Goal: Task Accomplishment & Management: Manage account settings

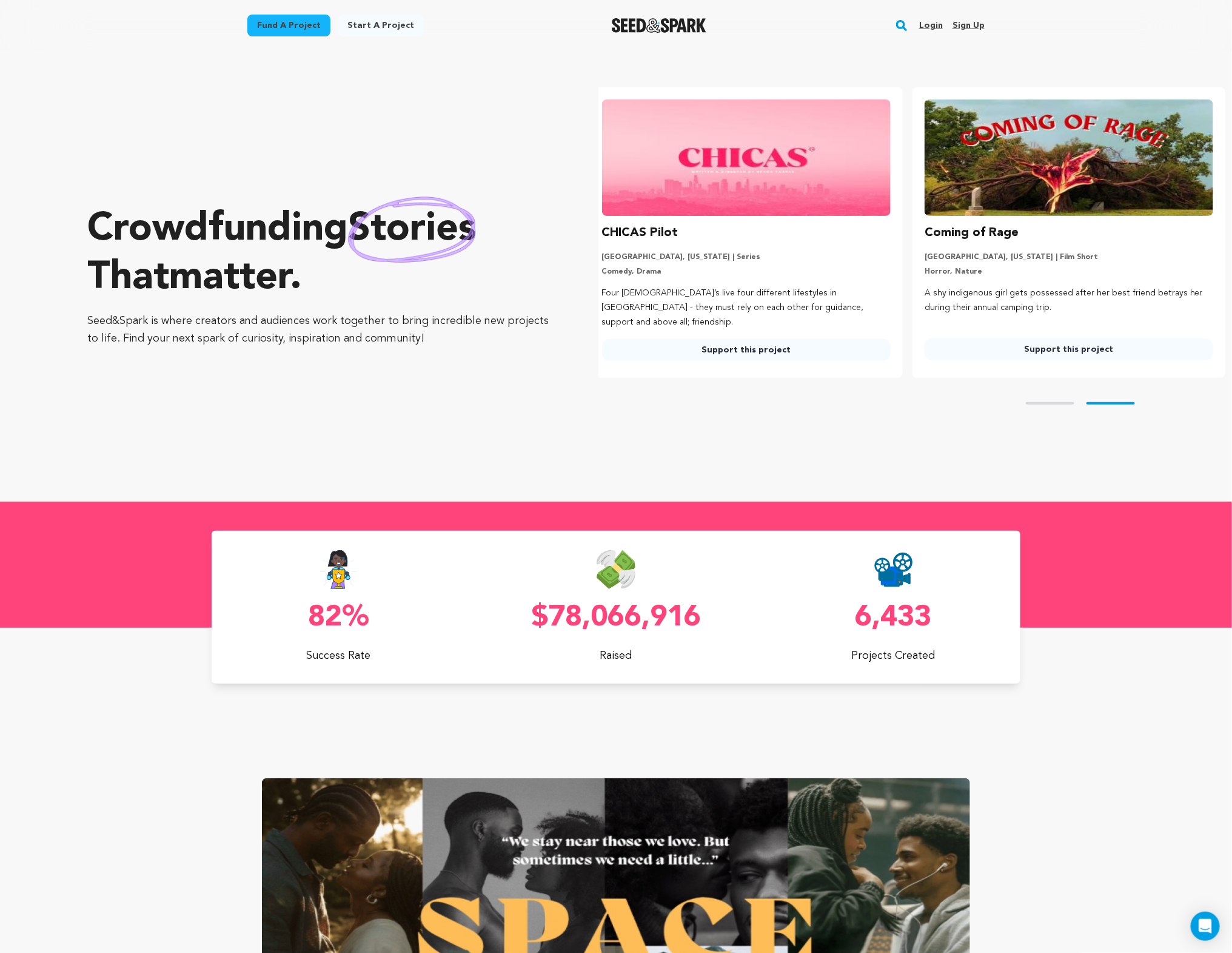
scroll to position [0, 332]
click at [936, 20] on link "Login" at bounding box center [931, 25] width 23 height 20
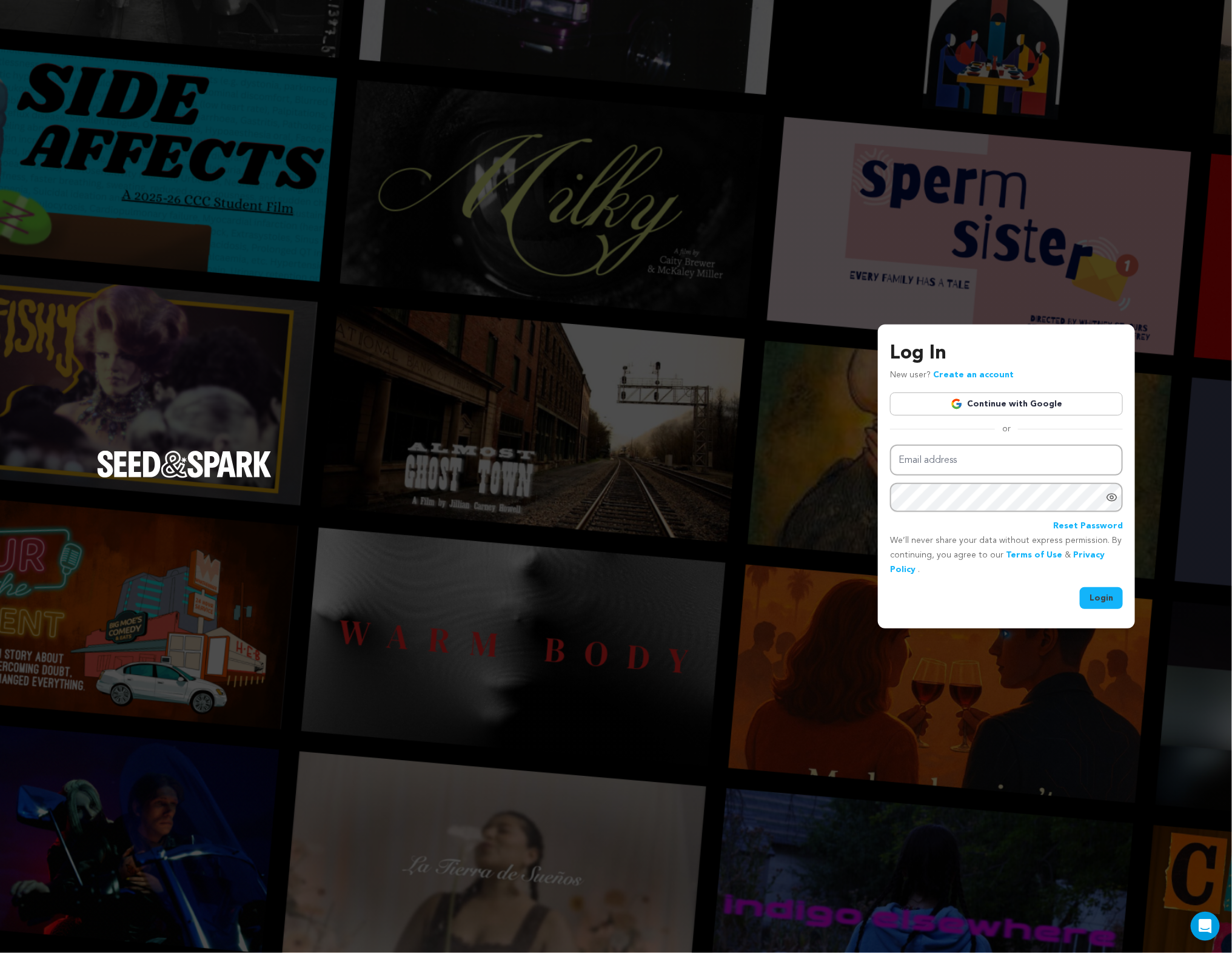
type input "karl.erikson2@gmail.com"
click at [1122, 601] on button "Login" at bounding box center [1102, 598] width 43 height 22
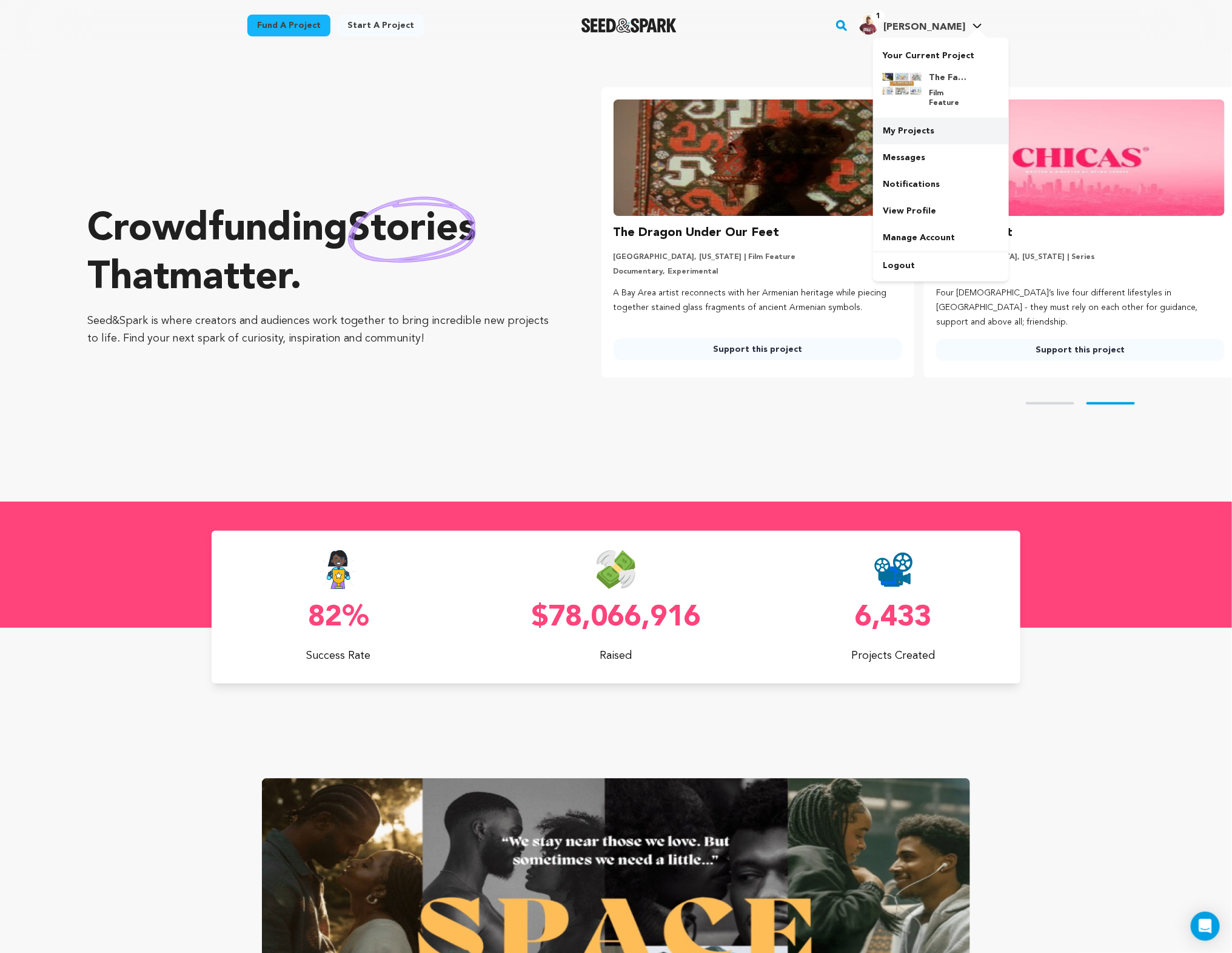
scroll to position [0, 332]
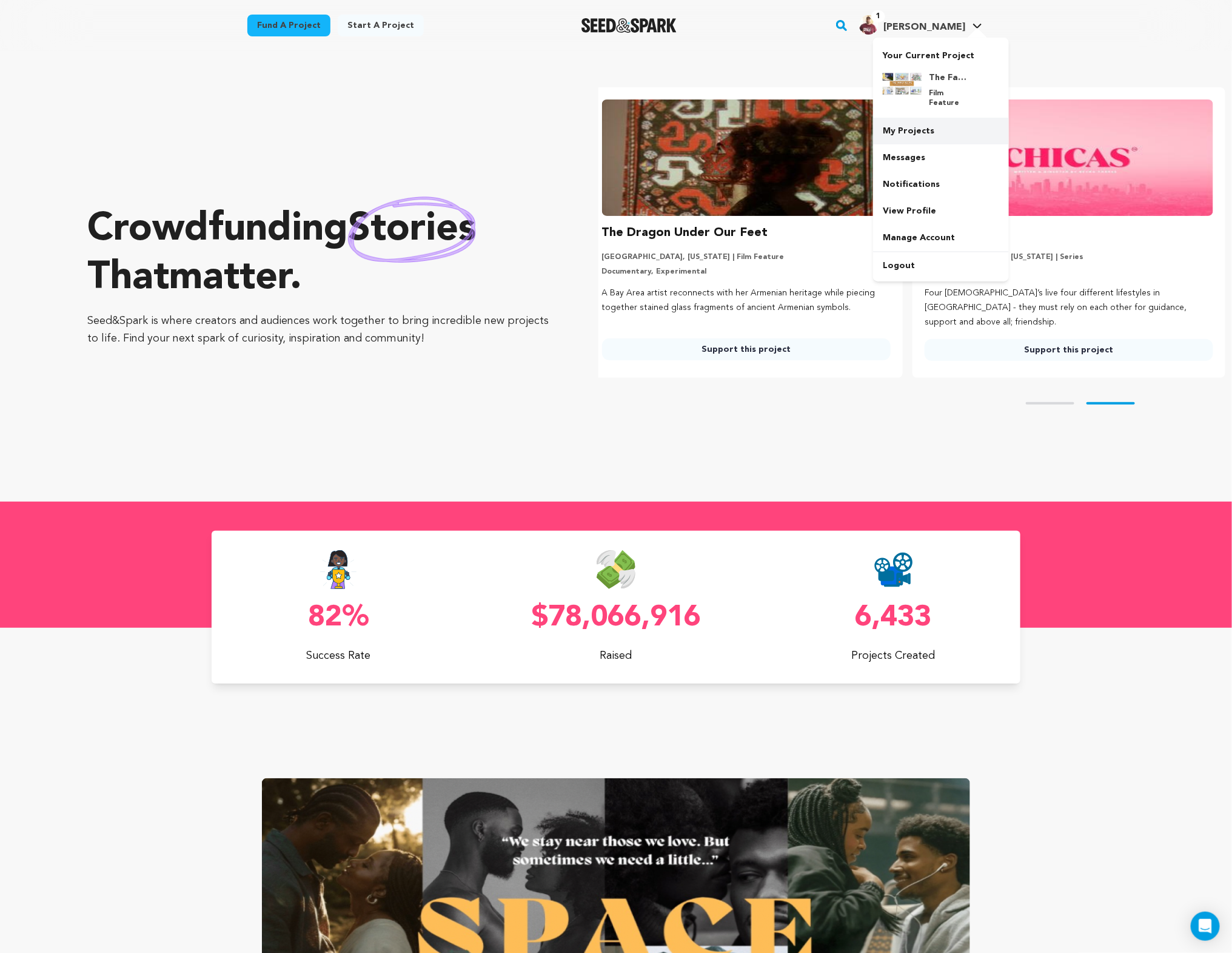
click at [916, 119] on link "My Projects" at bounding box center [941, 131] width 136 height 27
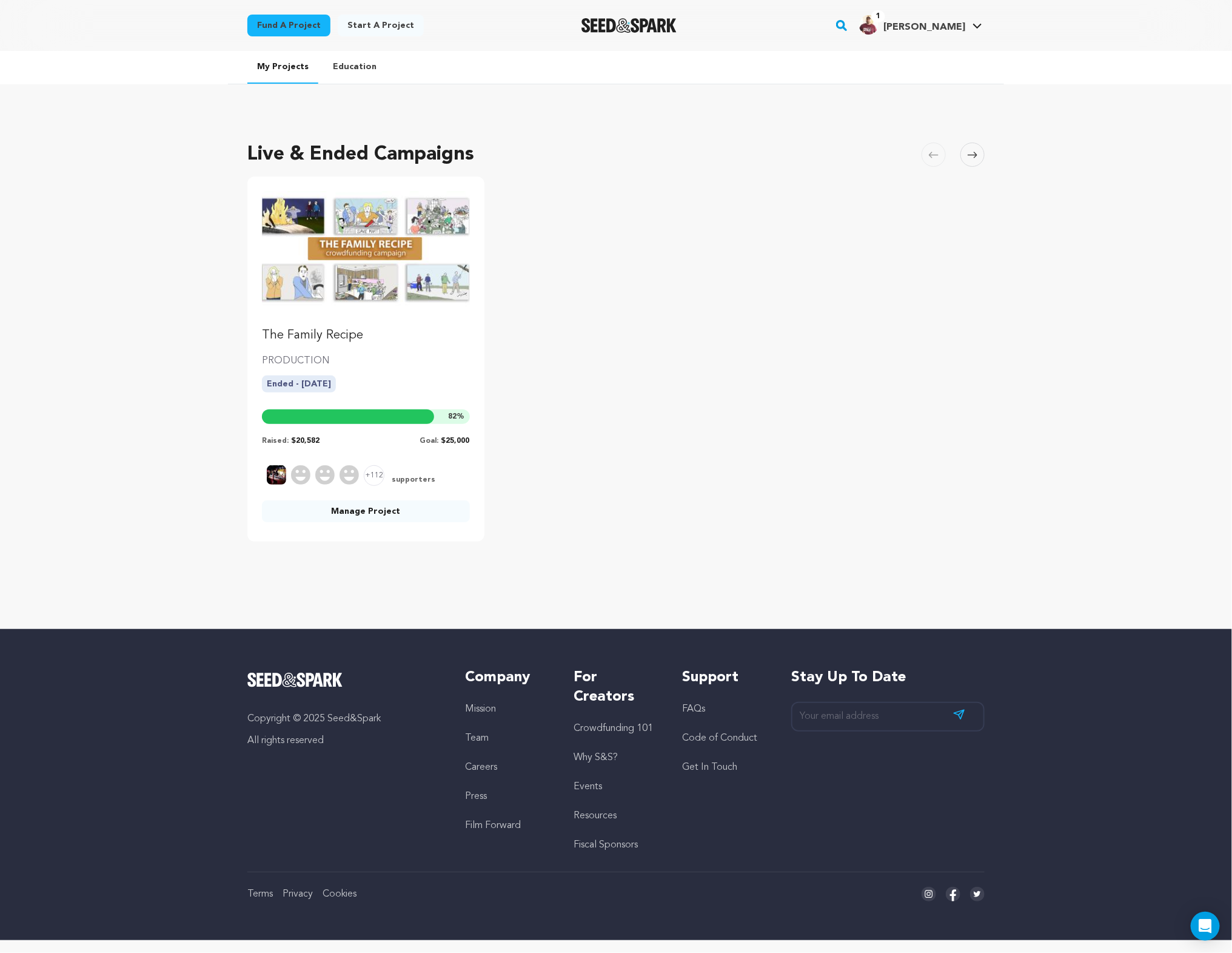
click at [359, 504] on link "Manage Project" at bounding box center [365, 511] width 208 height 22
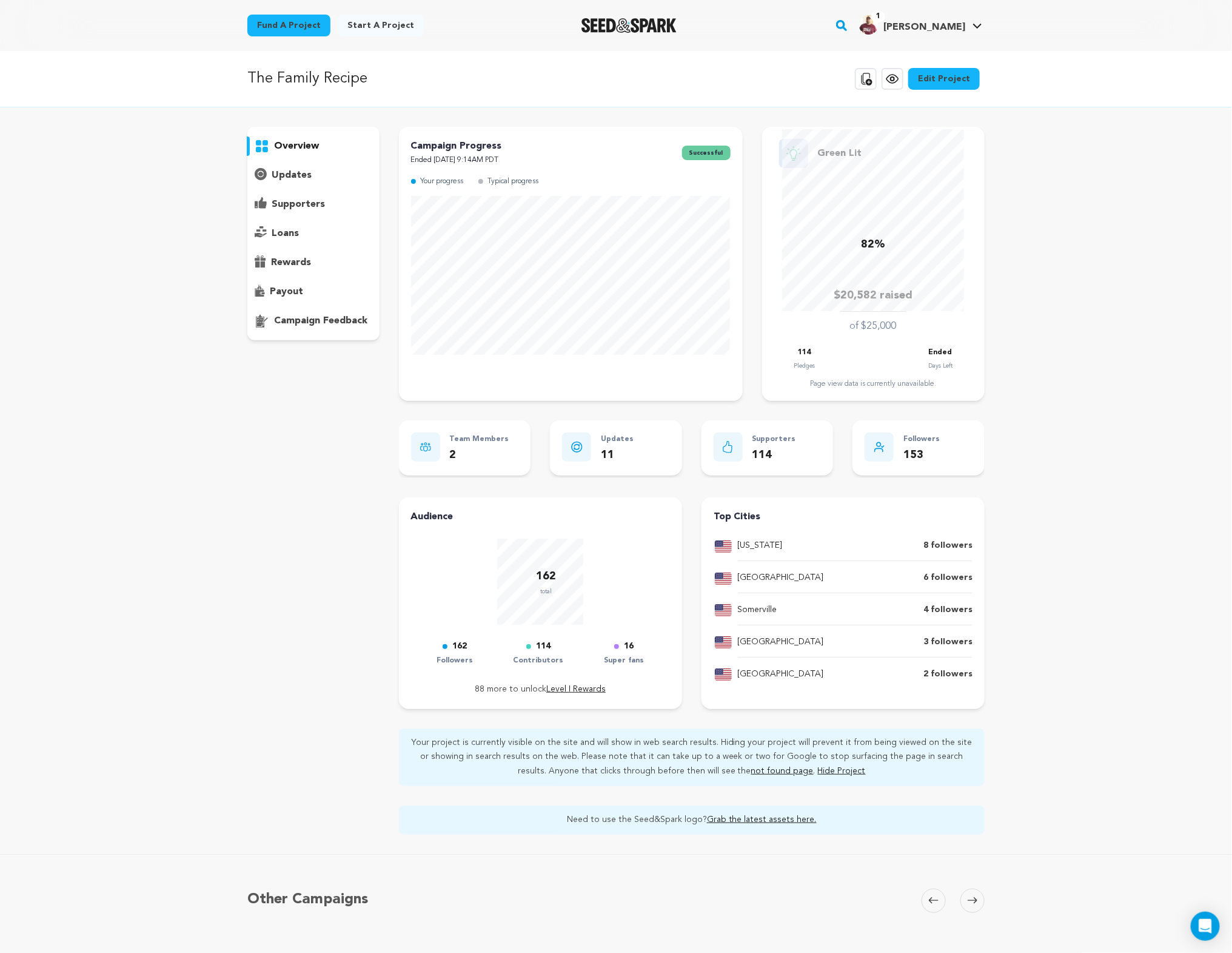
click at [297, 199] on p "supporters" at bounding box center [298, 205] width 53 height 14
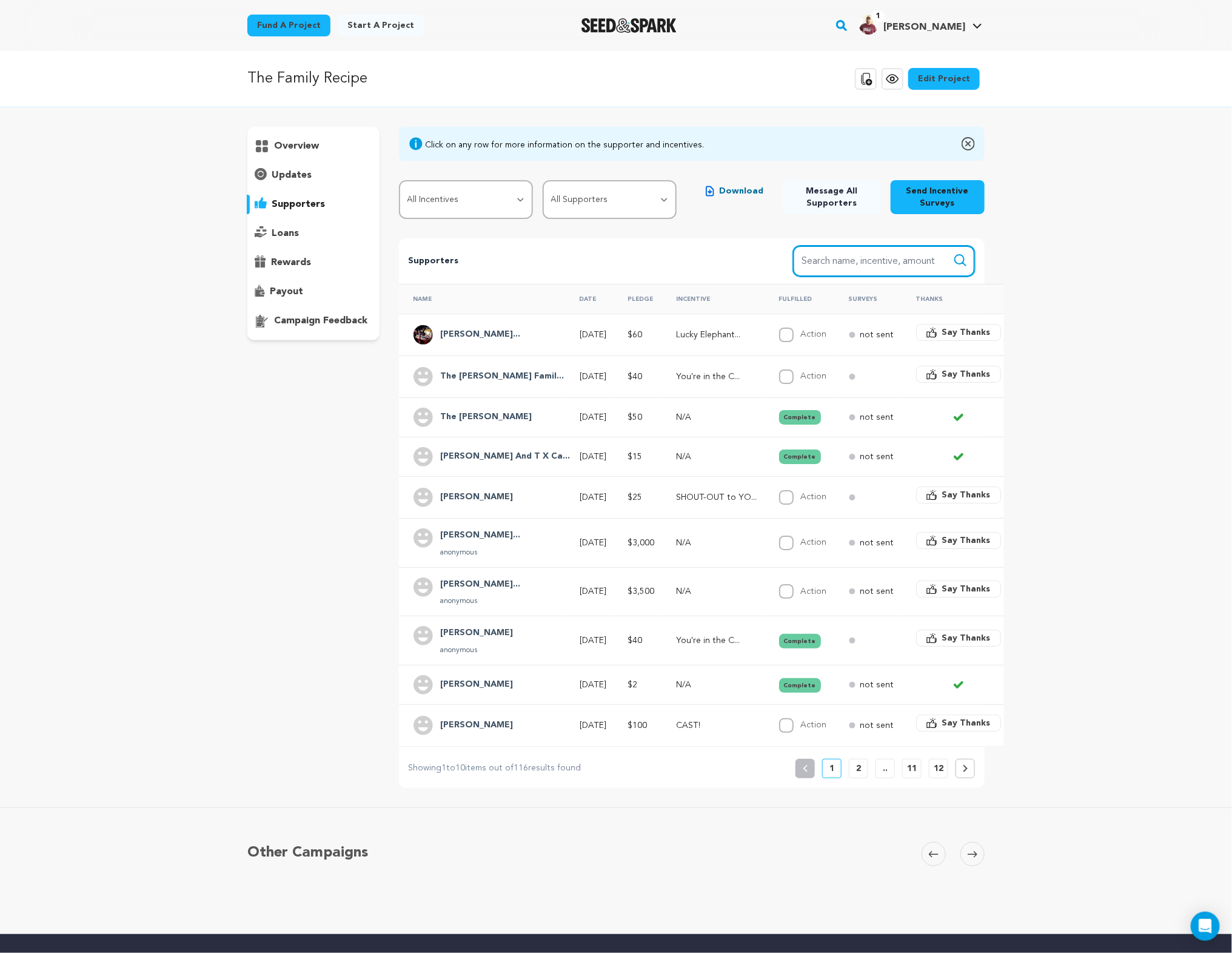
click at [876, 261] on input "Search name, item" at bounding box center [884, 261] width 182 height 31
click at [966, 261] on icon "submit" at bounding box center [960, 260] width 14 height 14
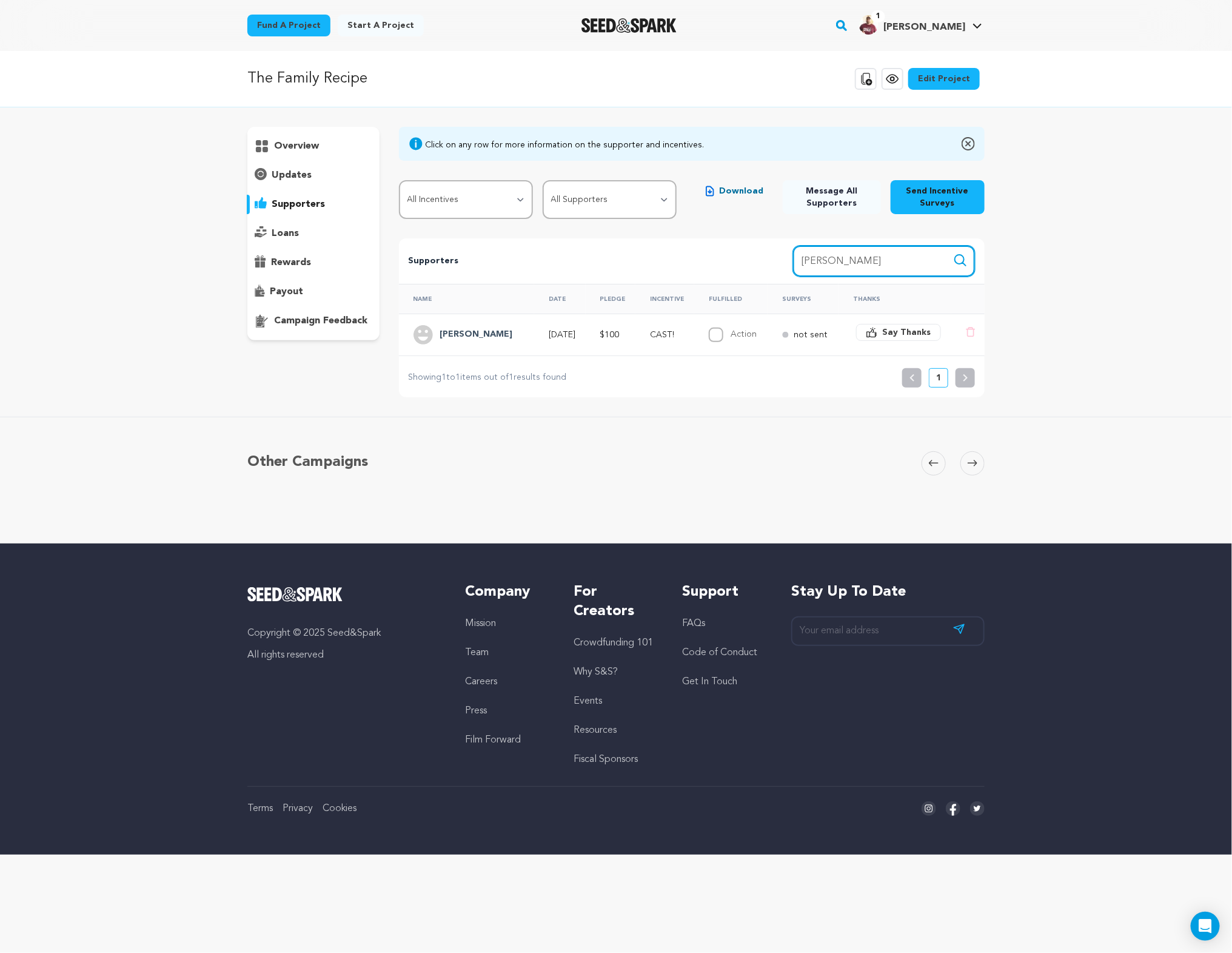
drag, startPoint x: 838, startPoint y: 259, endPoint x: 781, endPoint y: 261, distance: 57.0
click at [781, 261] on div "Supporters Search Search name, incentive, amount [PERSON_NAME]" at bounding box center [692, 261] width 586 height 46
click at [964, 262] on icon "submit" at bounding box center [960, 260] width 14 height 14
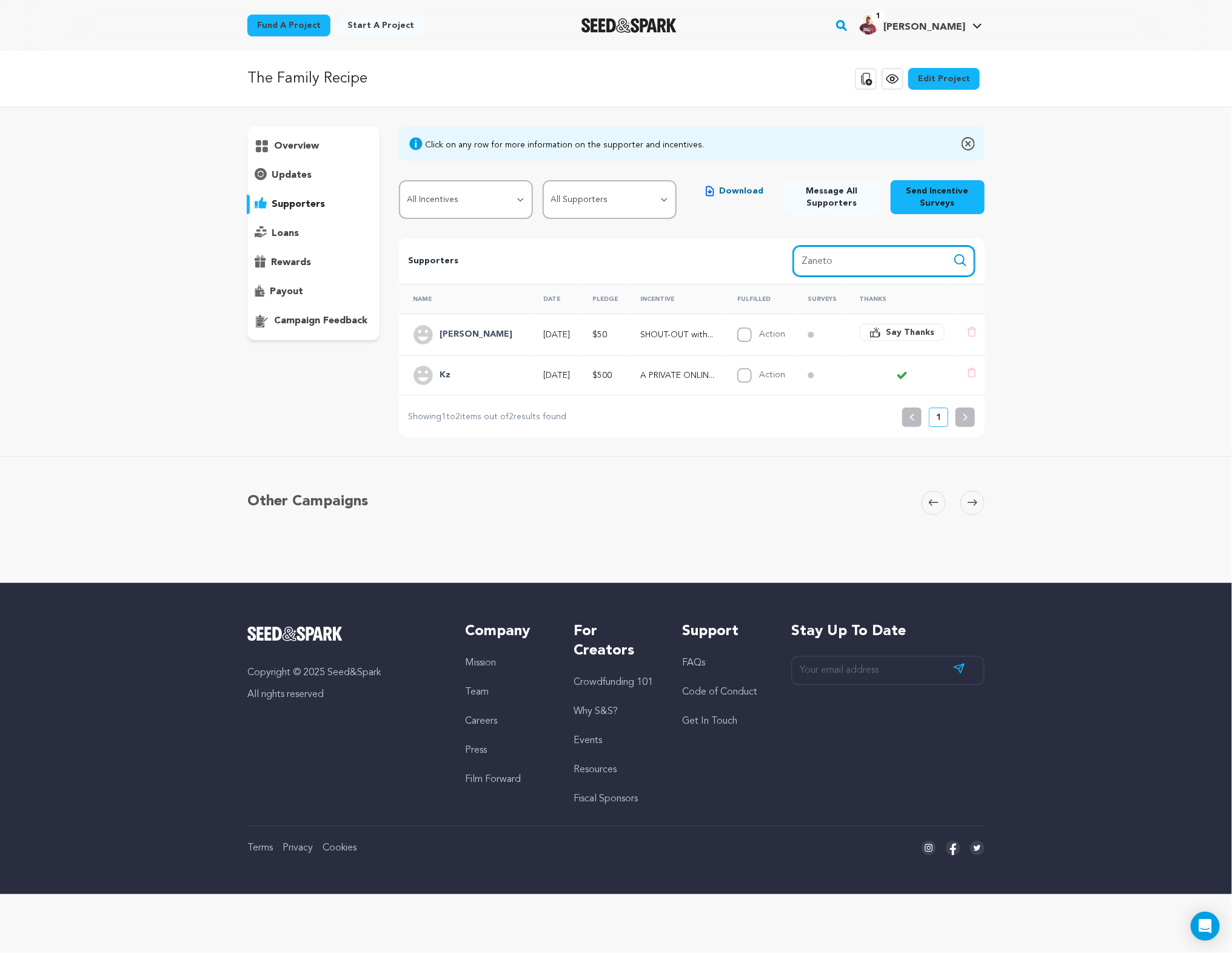
click at [848, 266] on input "Zaneto" at bounding box center [884, 261] width 182 height 31
drag, startPoint x: 789, startPoint y: 263, endPoint x: 779, endPoint y: 263, distance: 10.0
click at [779, 263] on div "Supporters Search Search name, incentive, amount [PERSON_NAME]" at bounding box center [692, 261] width 586 height 46
click at [953, 253] on button "Search" at bounding box center [960, 260] width 14 height 14
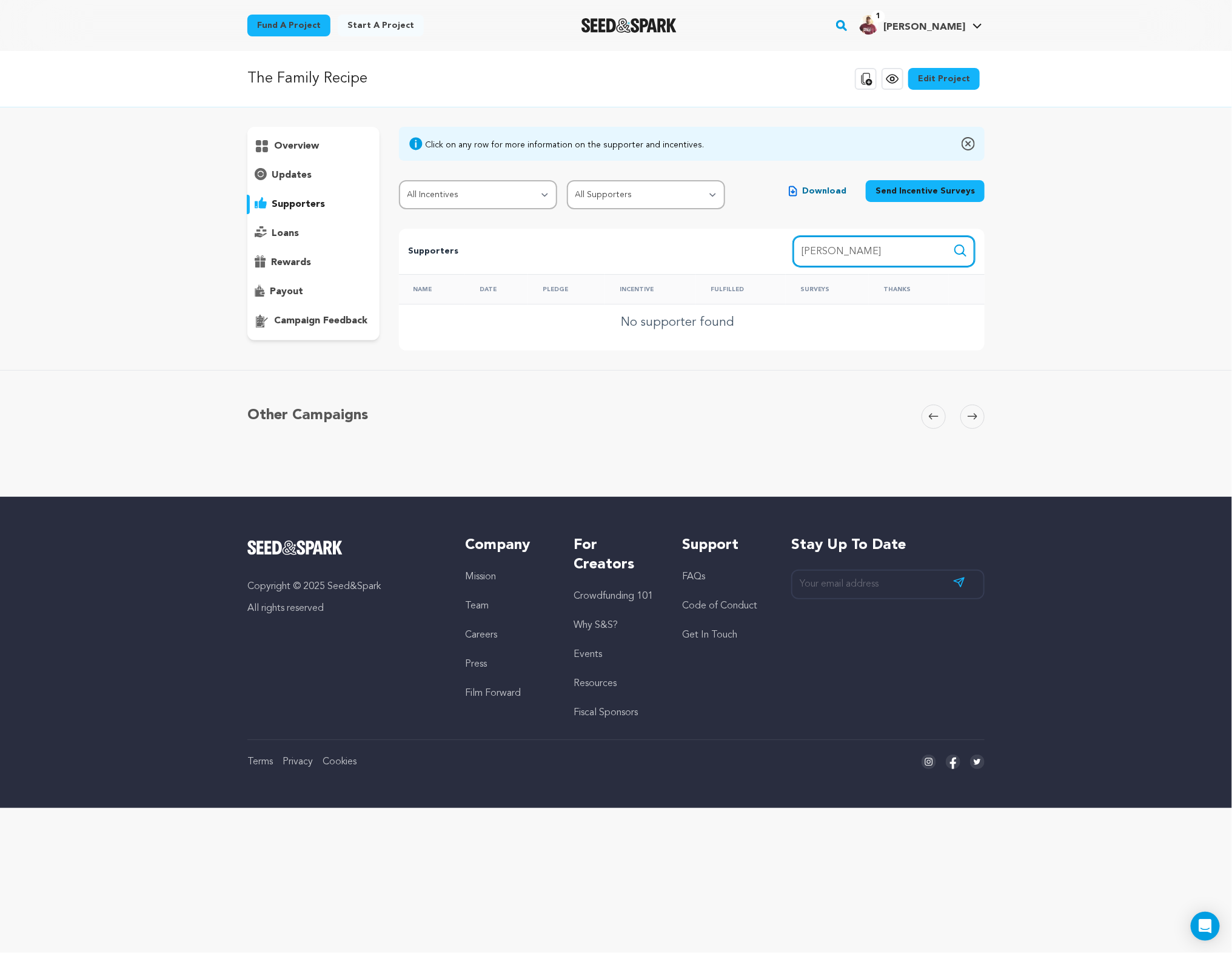
drag, startPoint x: 843, startPoint y: 250, endPoint x: 796, endPoint y: 251, distance: 47.0
click at [796, 251] on input "[PERSON_NAME]" at bounding box center [884, 251] width 182 height 31
click at [953, 243] on button "Search" at bounding box center [960, 250] width 14 height 14
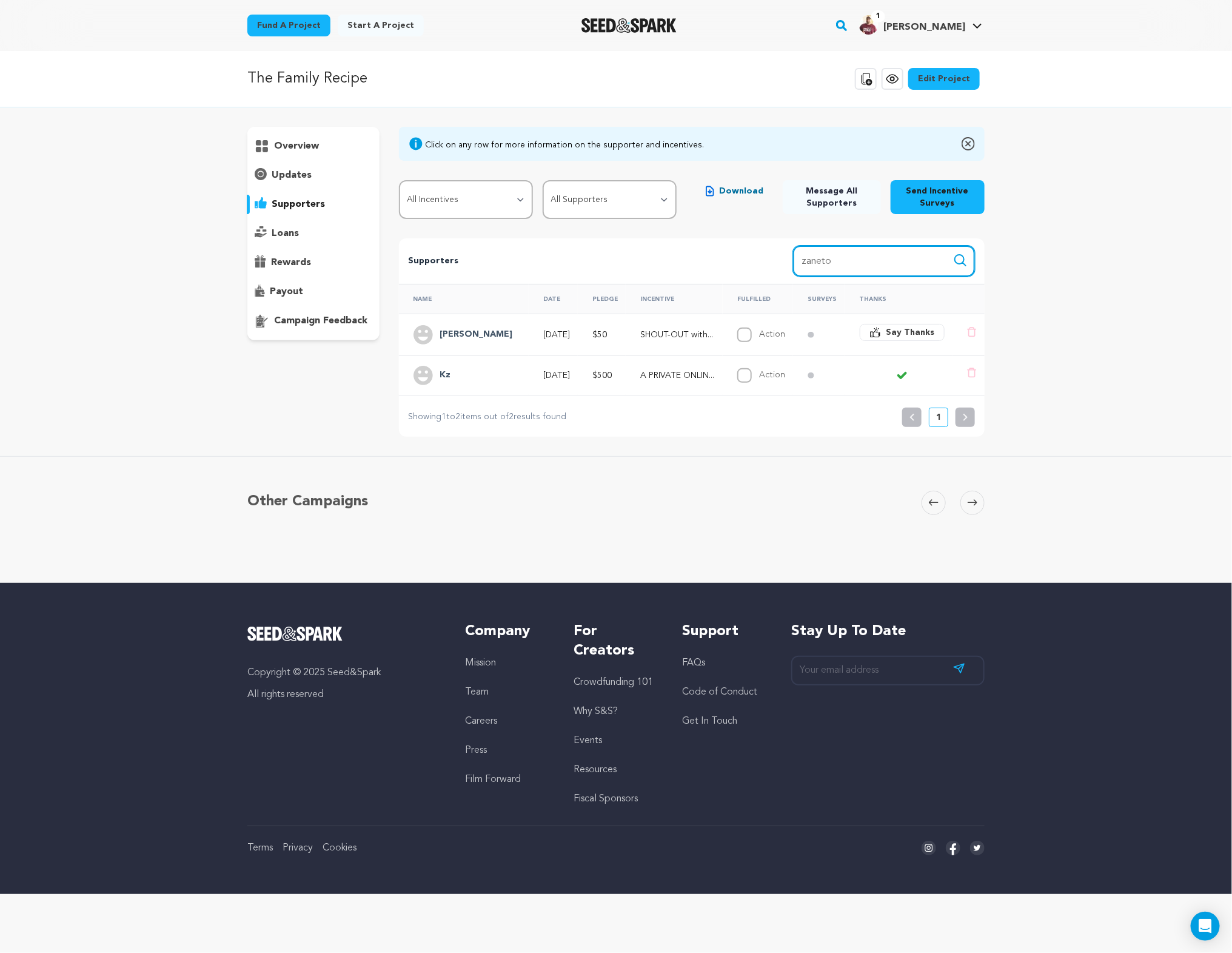
drag, startPoint x: 857, startPoint y: 261, endPoint x: 772, endPoint y: 259, distance: 85.0
click at [772, 259] on div "Supporters Search Search name, incentive, amount [PERSON_NAME]" at bounding box center [692, 261] width 586 height 46
click at [953, 253] on button "Search" at bounding box center [960, 260] width 14 height 14
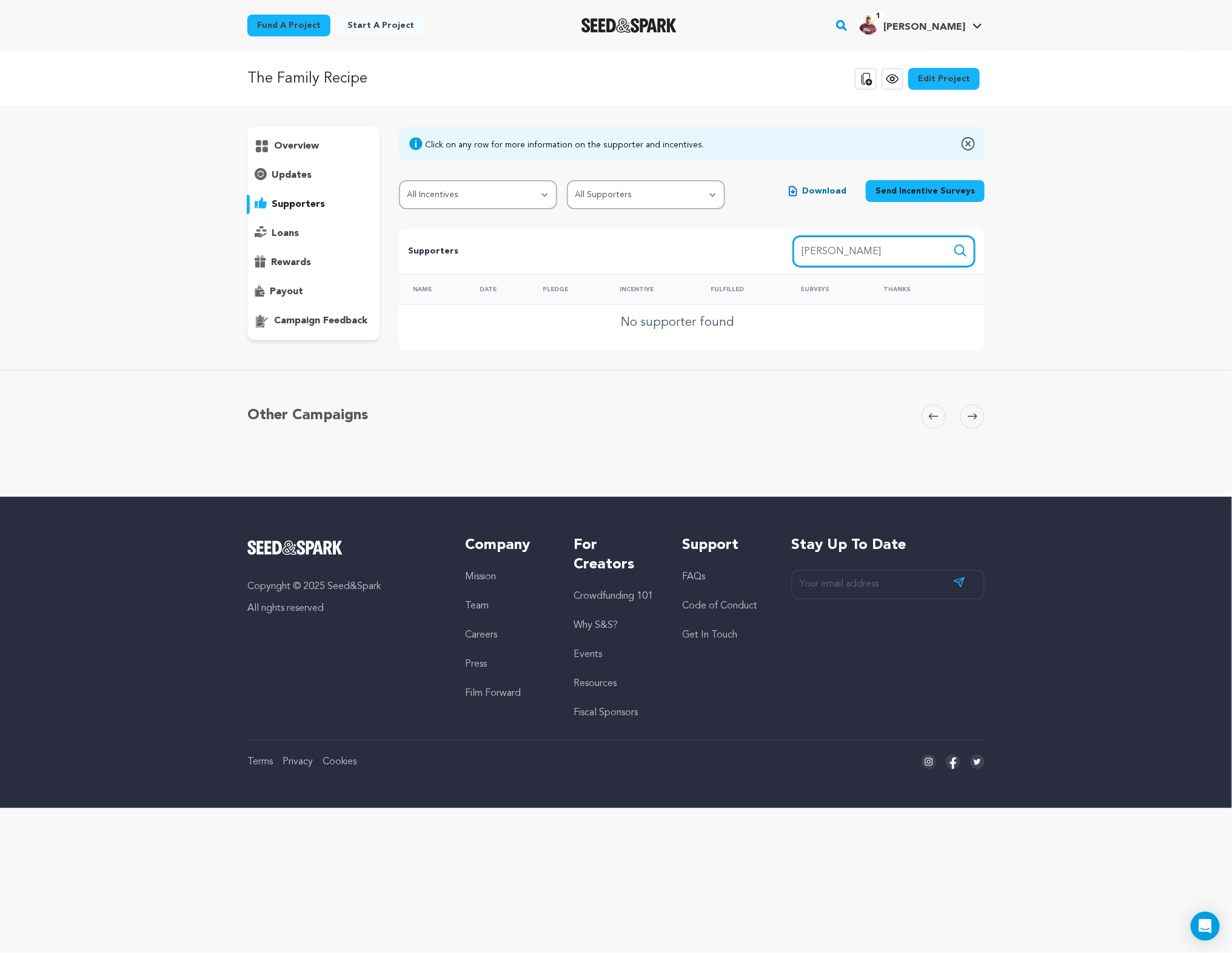
drag, startPoint x: 825, startPoint y: 249, endPoint x: 749, endPoint y: 249, distance: 76.0
click at [753, 248] on div "Supporters Search Search name, incentive, amount [PERSON_NAME]" at bounding box center [692, 251] width 586 height 46
type input "[PERSON_NAME]"
click at [953, 243] on button "Search" at bounding box center [960, 250] width 14 height 14
click at [316, 200] on p "supporters" at bounding box center [298, 205] width 53 height 14
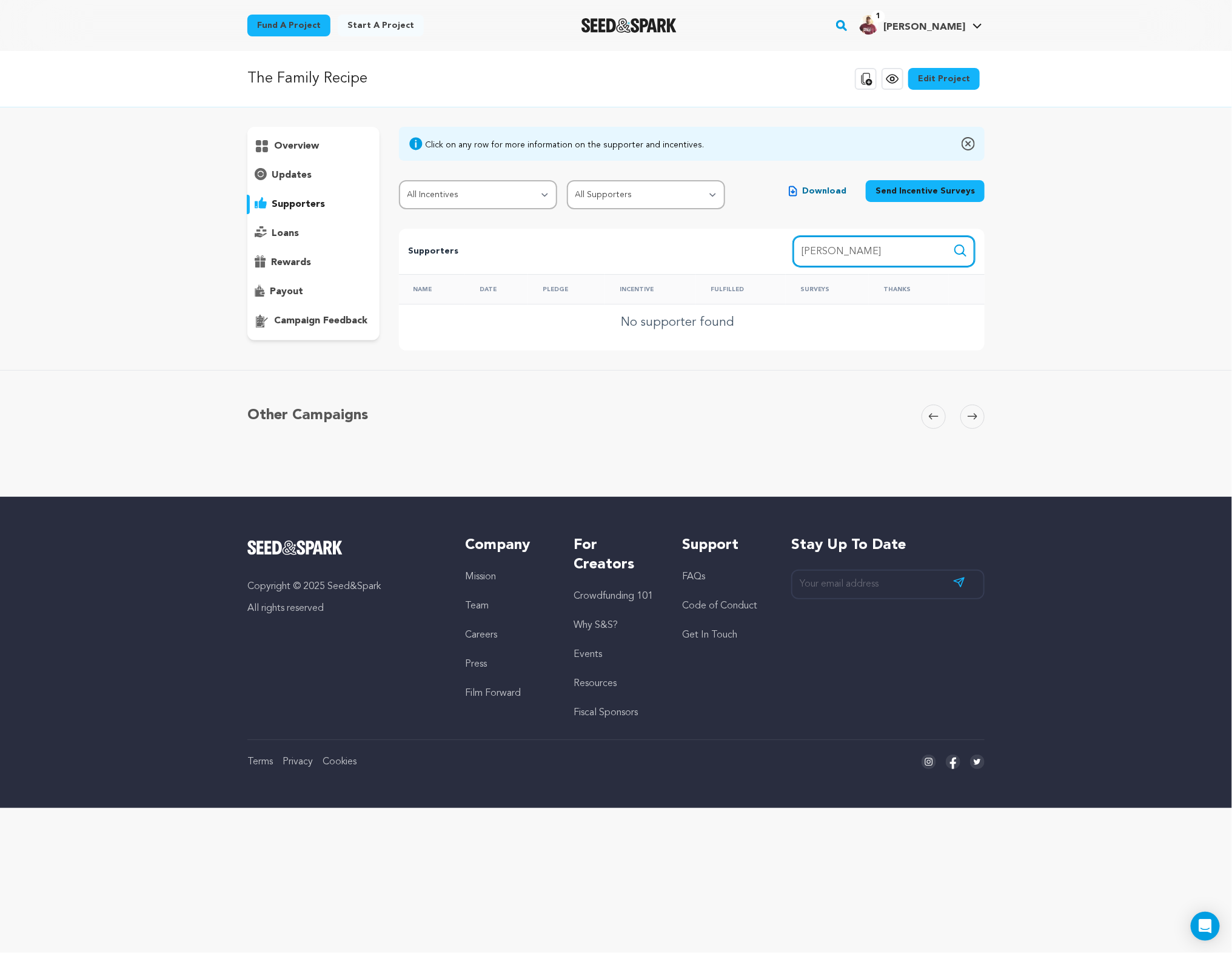
drag, startPoint x: 825, startPoint y: 250, endPoint x: 777, endPoint y: 250, distance: 48.0
click at [777, 250] on div "Supporters Search Search name, incentive, amount [PERSON_NAME]" at bounding box center [692, 251] width 586 height 46
click at [295, 199] on p "supporters" at bounding box center [298, 205] width 53 height 14
click at [817, 244] on input "Search name, item" at bounding box center [884, 251] width 182 height 31
click at [962, 248] on icon "submit" at bounding box center [960, 250] width 14 height 14
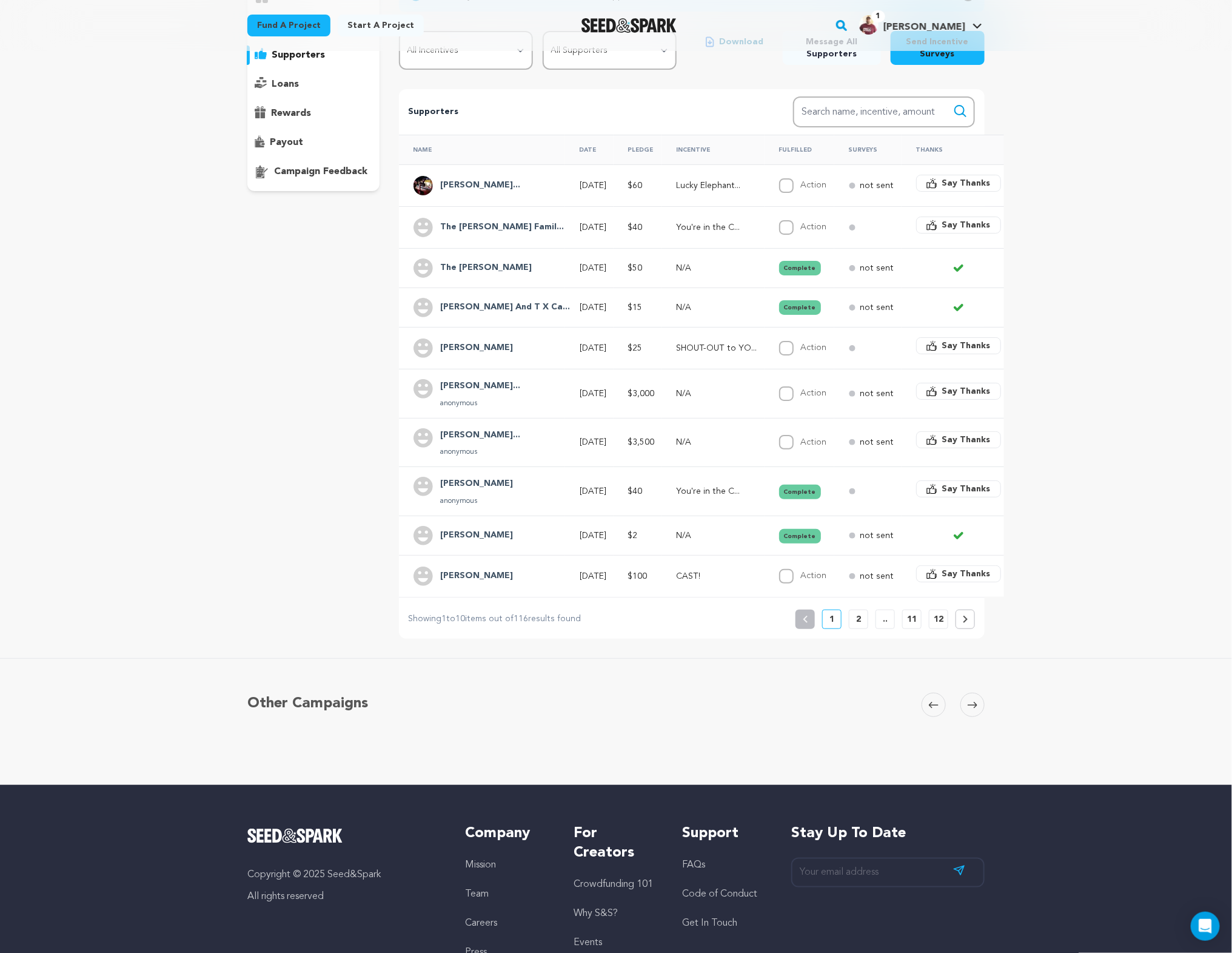
scroll to position [158, 0]
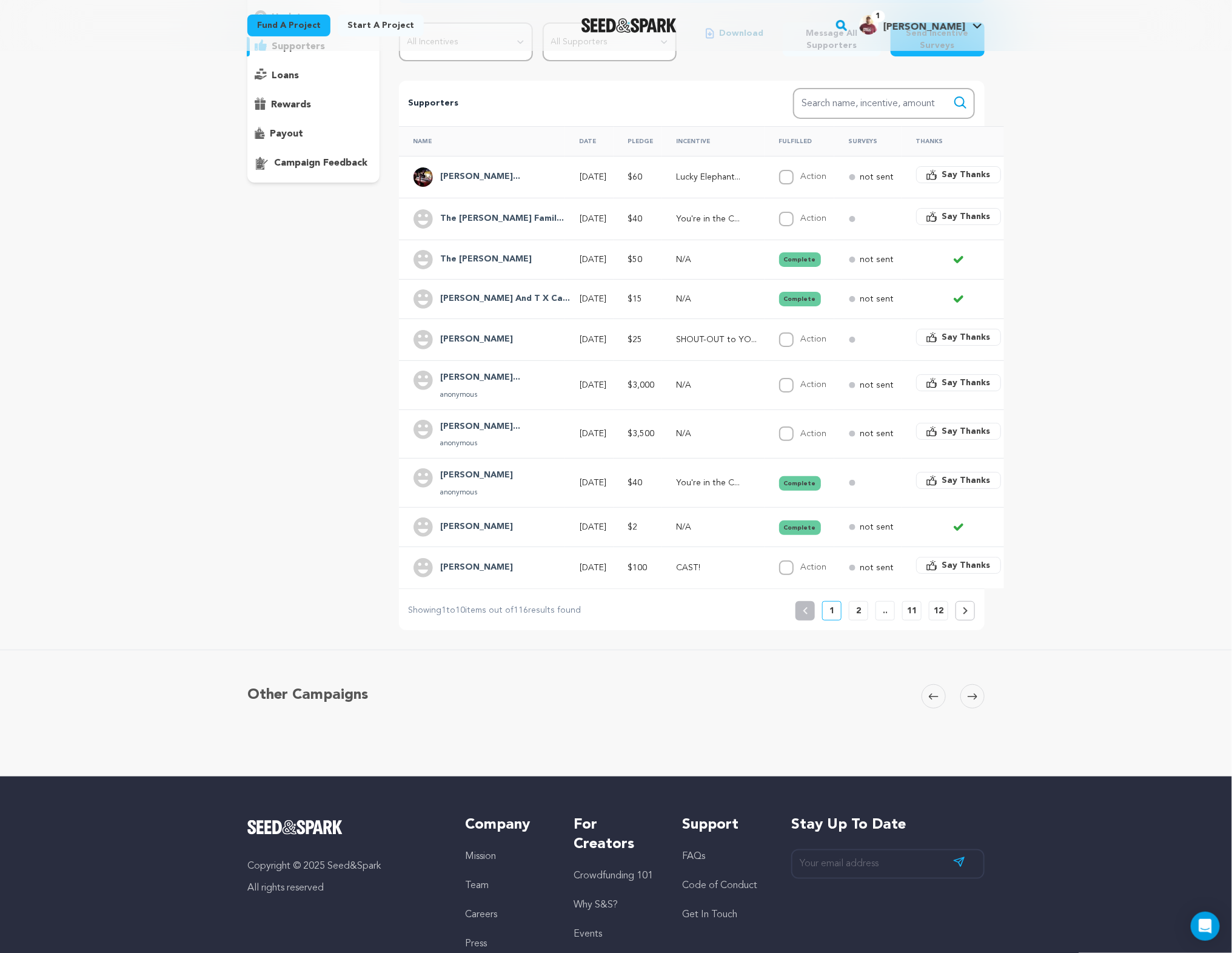
click at [860, 606] on p "2" at bounding box center [858, 610] width 5 height 12
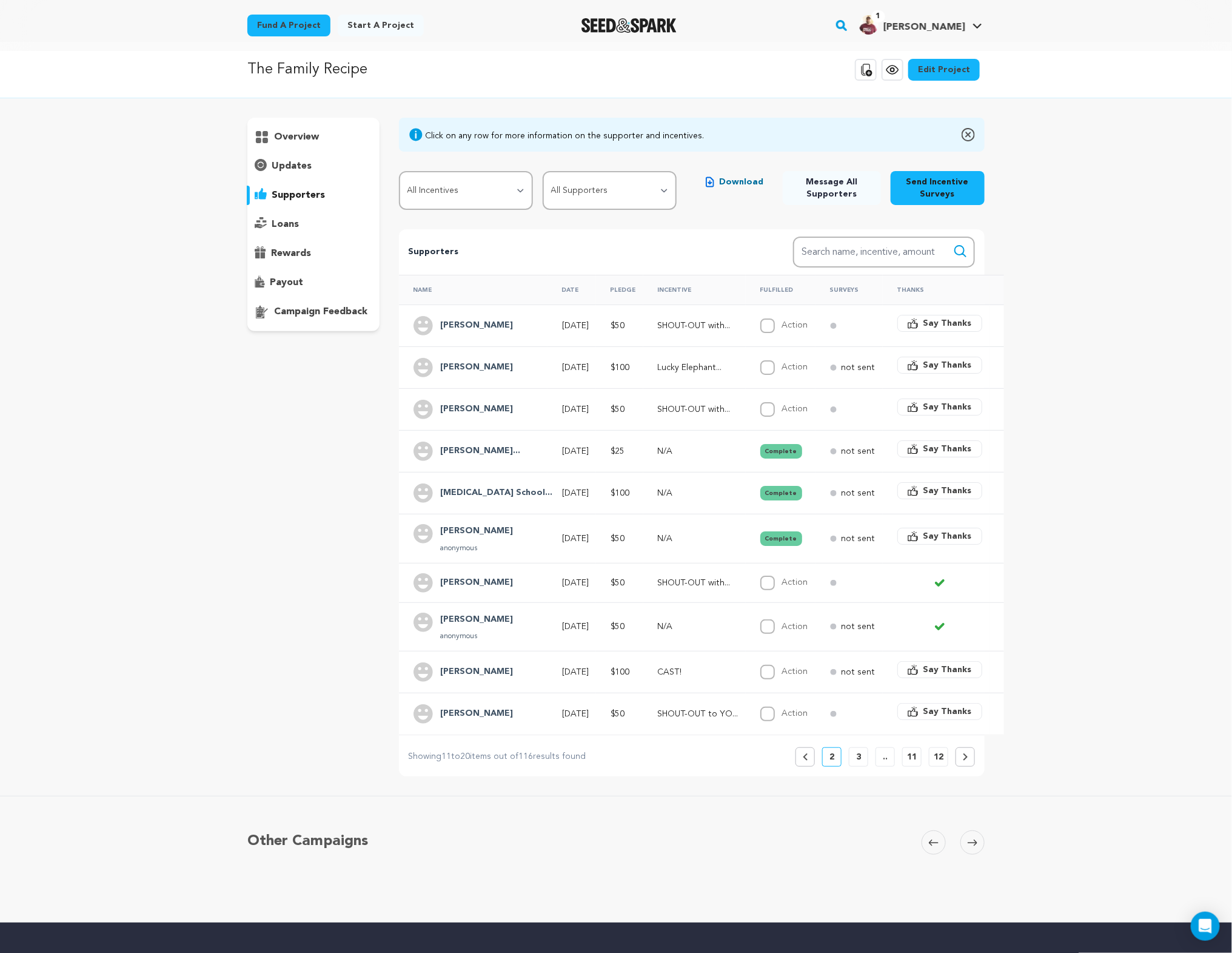
scroll to position [0, 0]
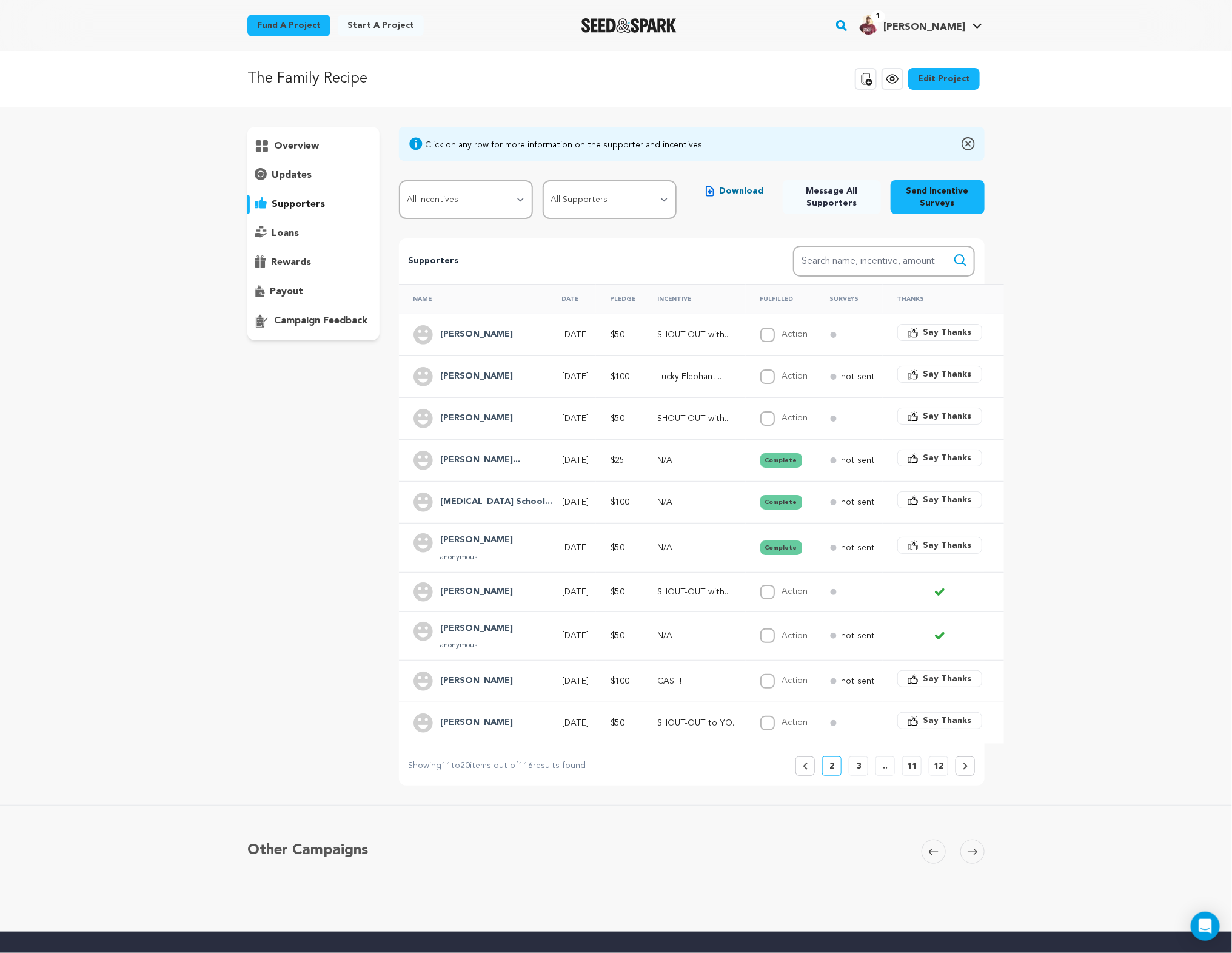
click at [860, 760] on p "3" at bounding box center [858, 766] width 5 height 12
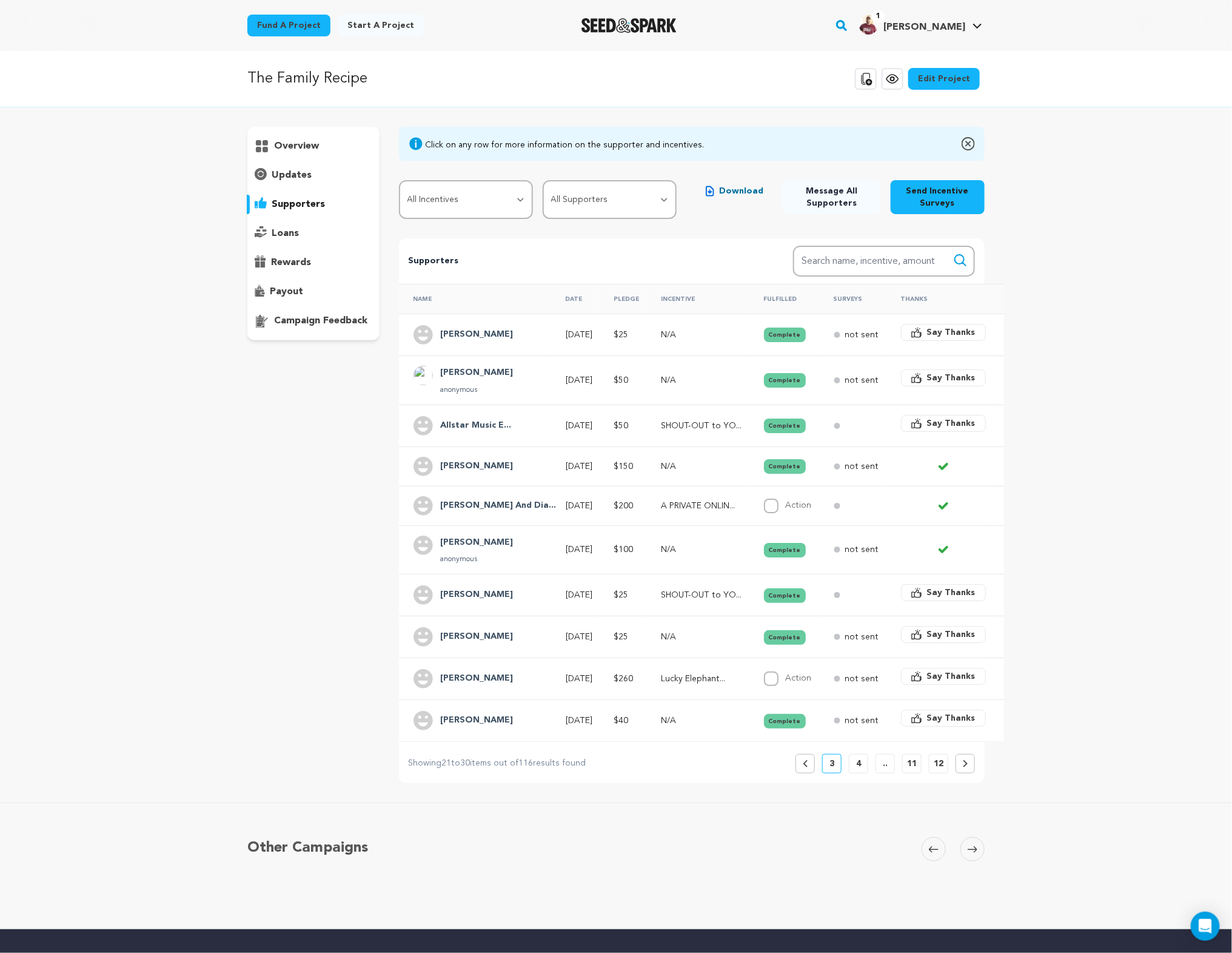
click at [865, 756] on button "4" at bounding box center [859, 764] width 20 height 20
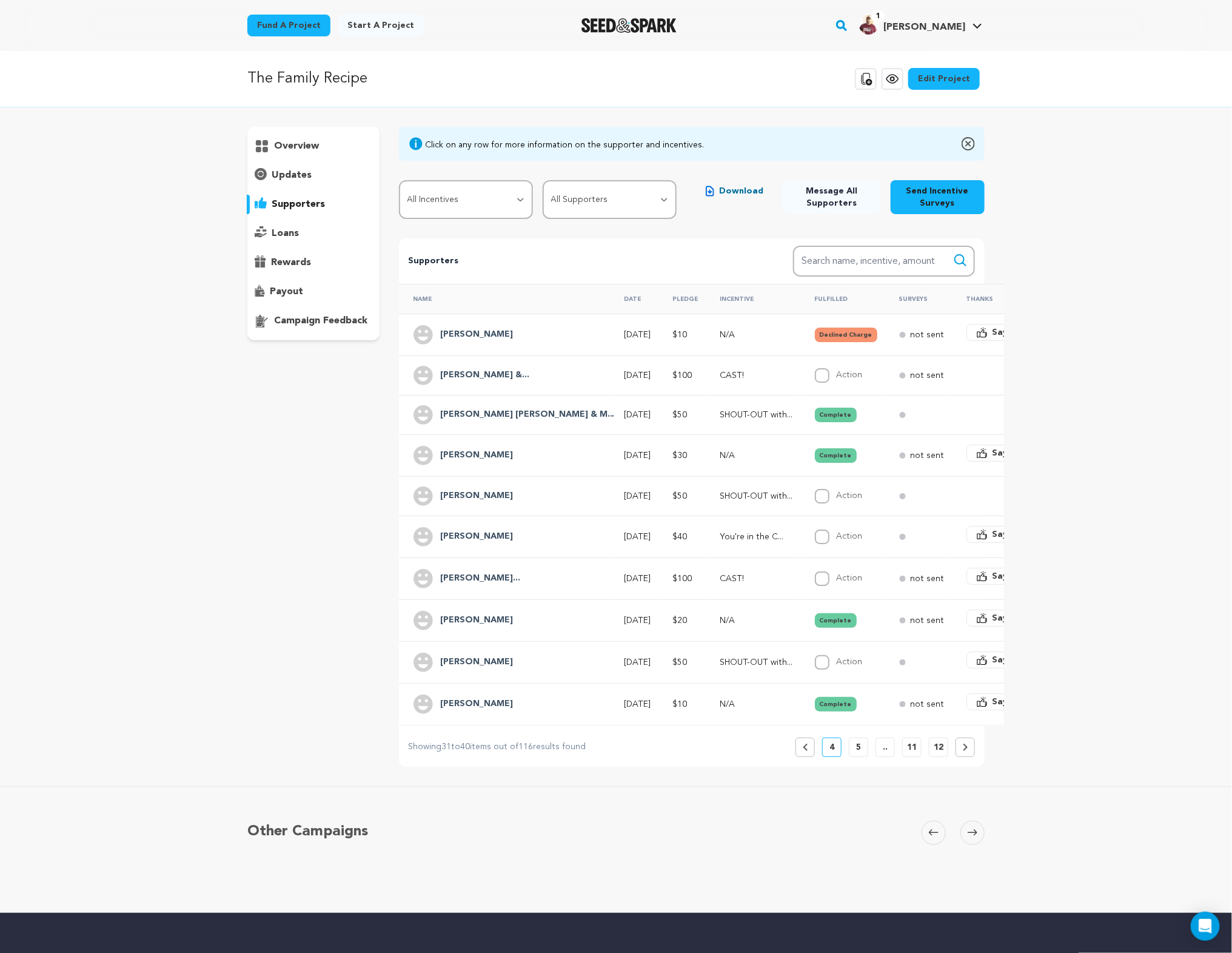
click at [861, 741] on button "5" at bounding box center [859, 747] width 20 height 20
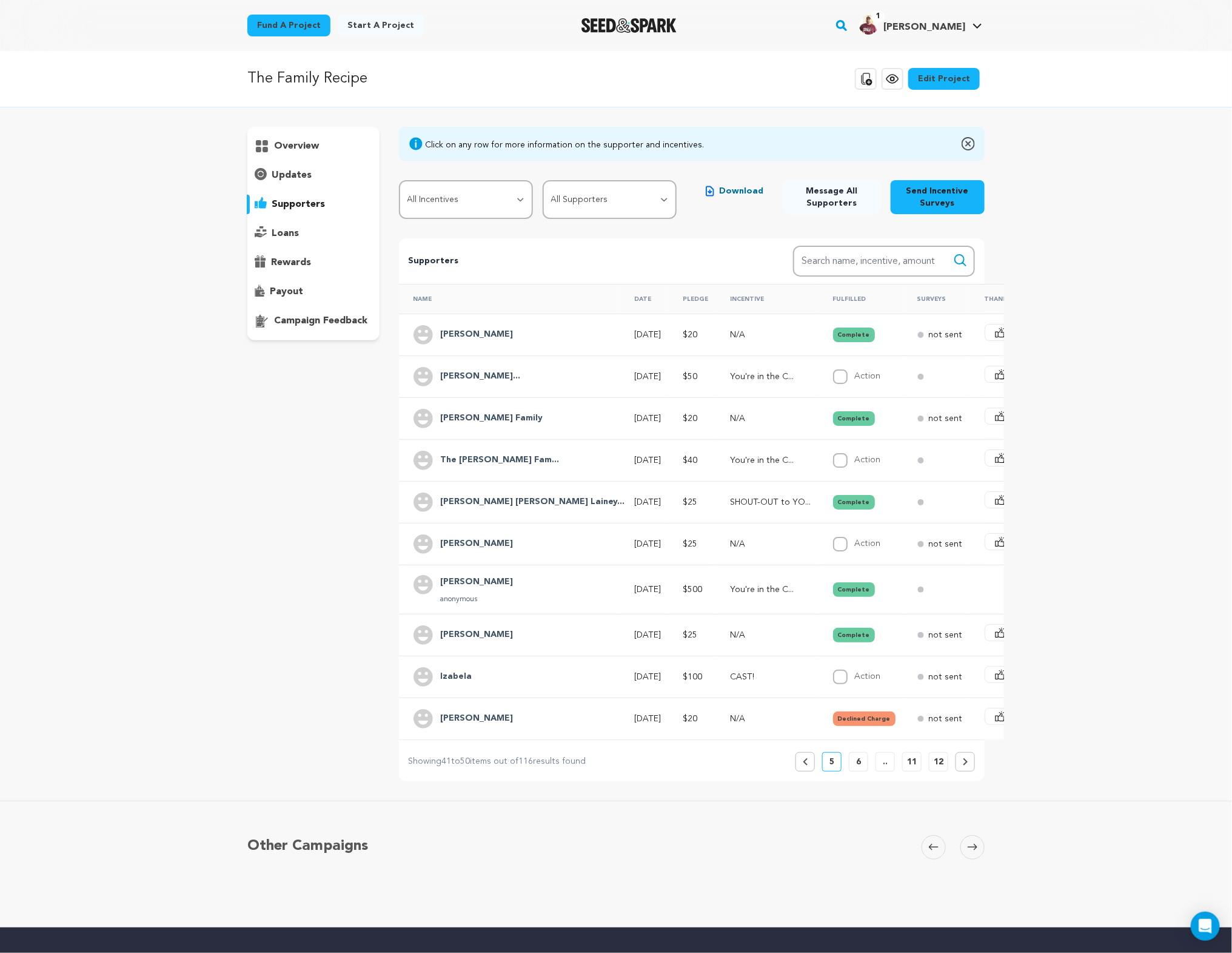
click at [860, 756] on p "6" at bounding box center [858, 761] width 5 height 12
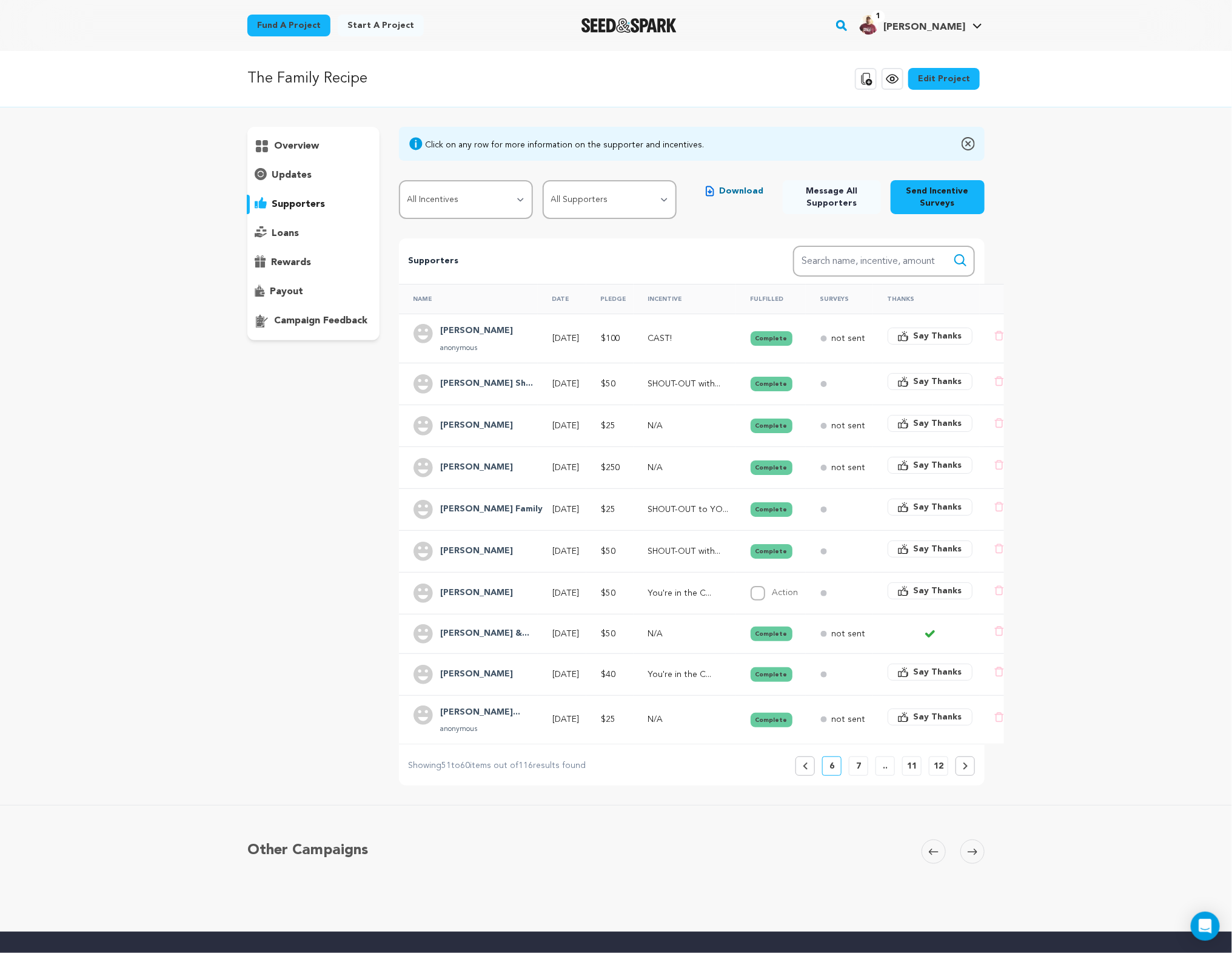
click at [861, 761] on button "7" at bounding box center [859, 766] width 20 height 20
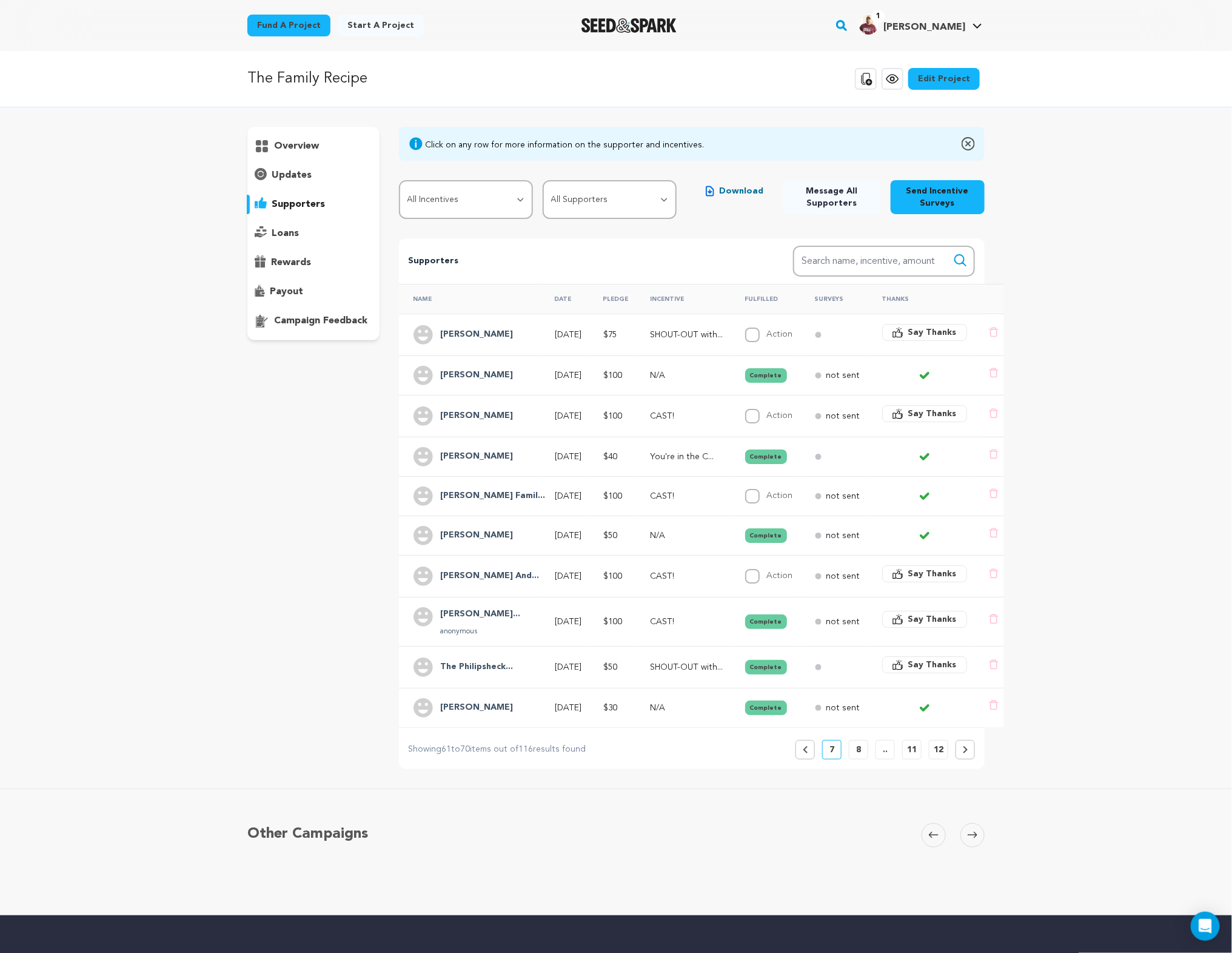
click at [857, 744] on p "8" at bounding box center [858, 750] width 5 height 12
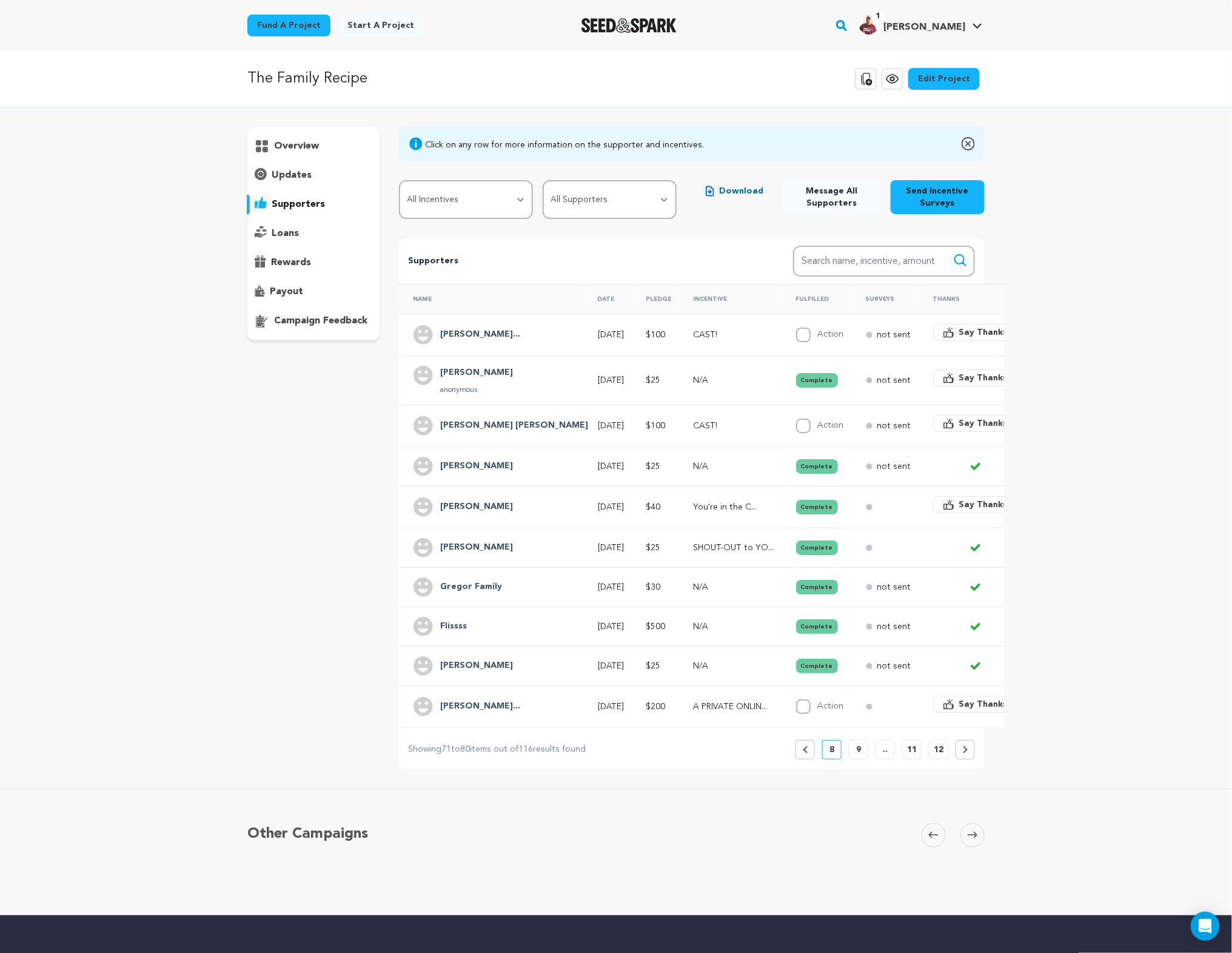
click at [859, 746] on p "9" at bounding box center [858, 750] width 5 height 12
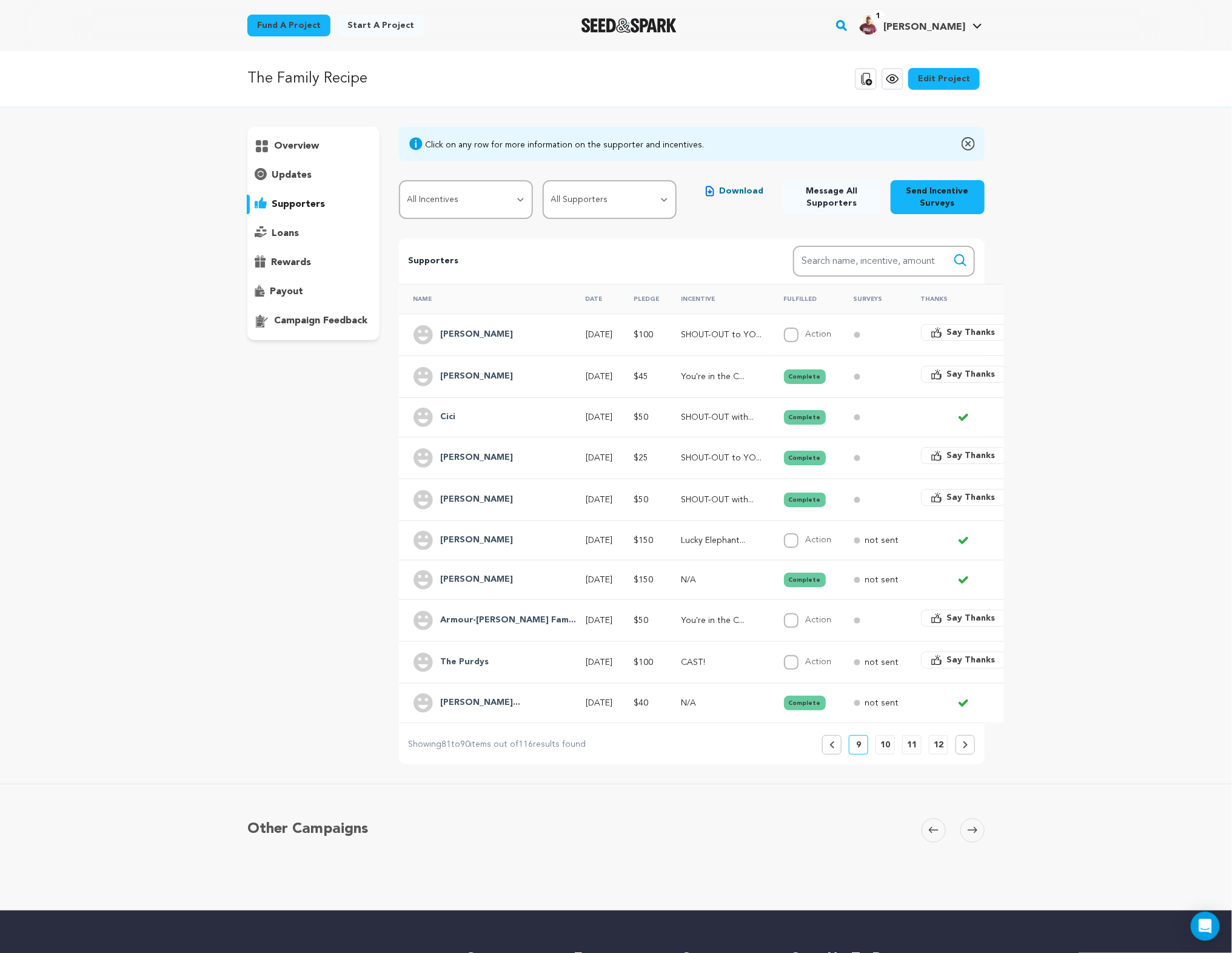
click at [886, 739] on p "10" at bounding box center [885, 745] width 10 height 12
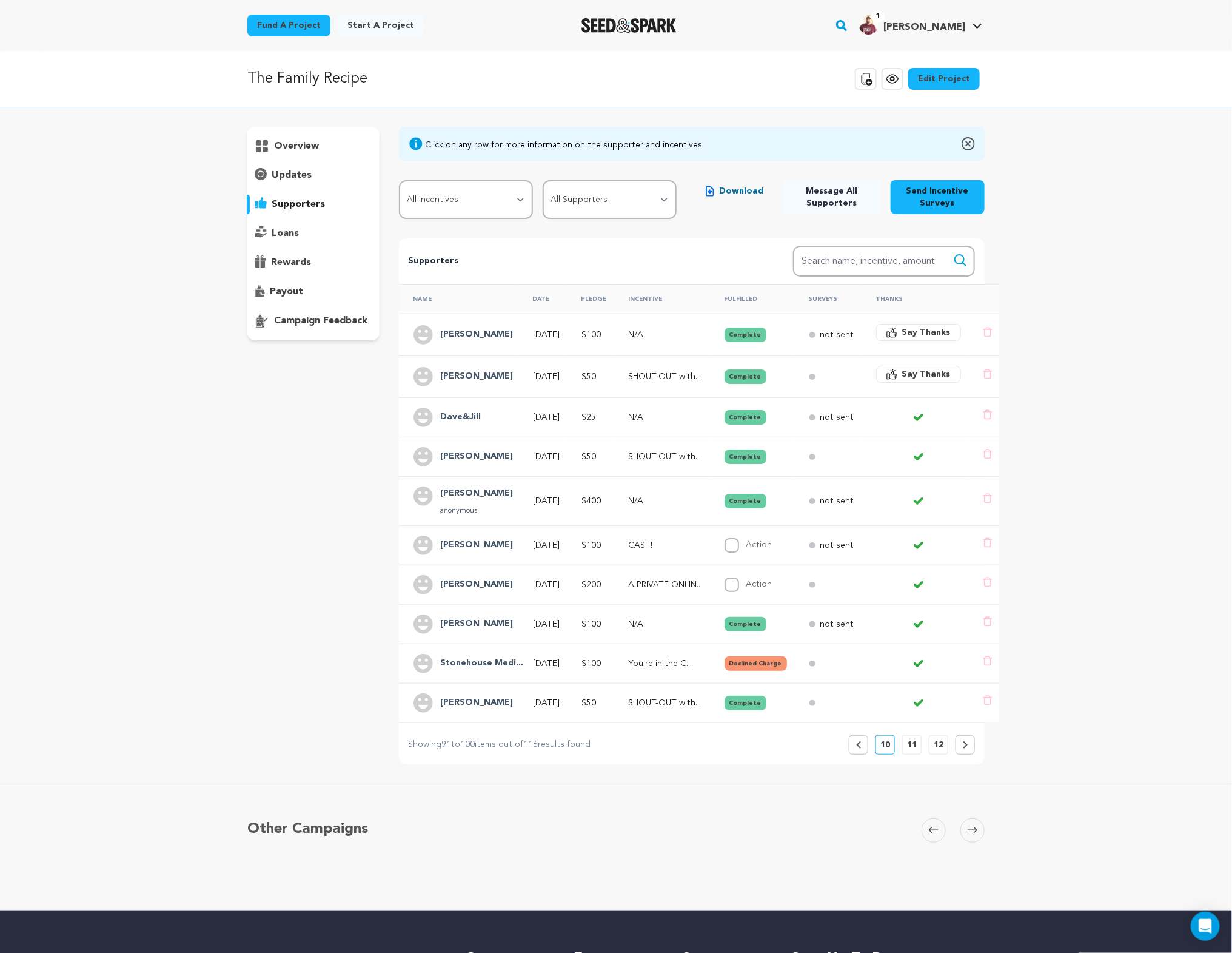
click at [914, 739] on p "11" at bounding box center [912, 745] width 10 height 12
